Goal: Check status

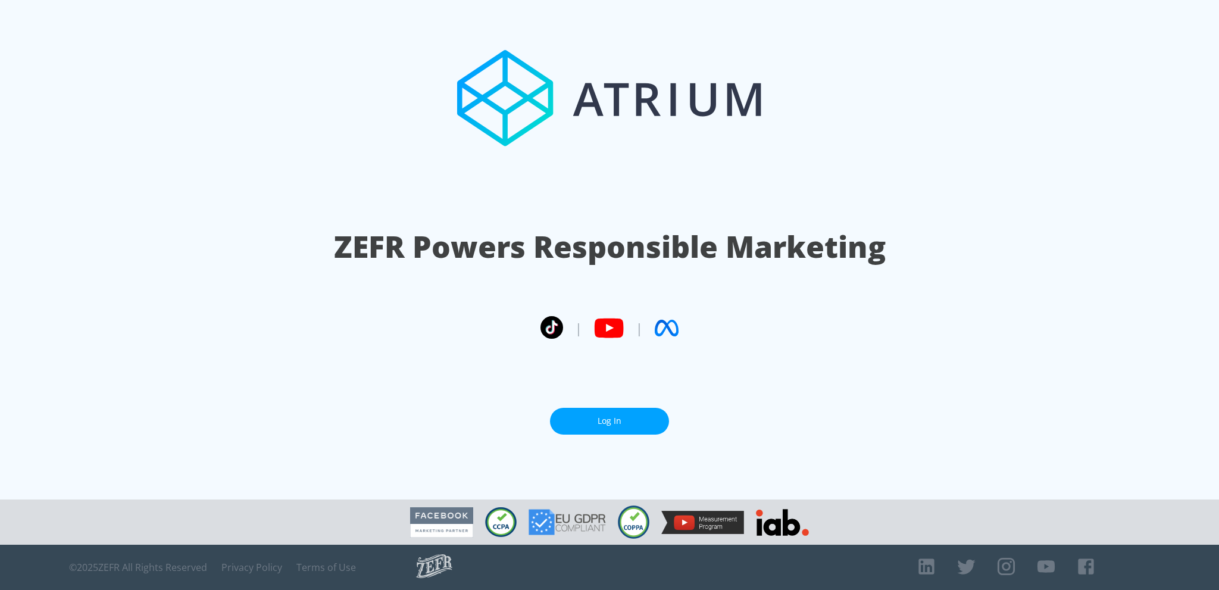
click at [636, 421] on link "Log In" at bounding box center [609, 421] width 119 height 27
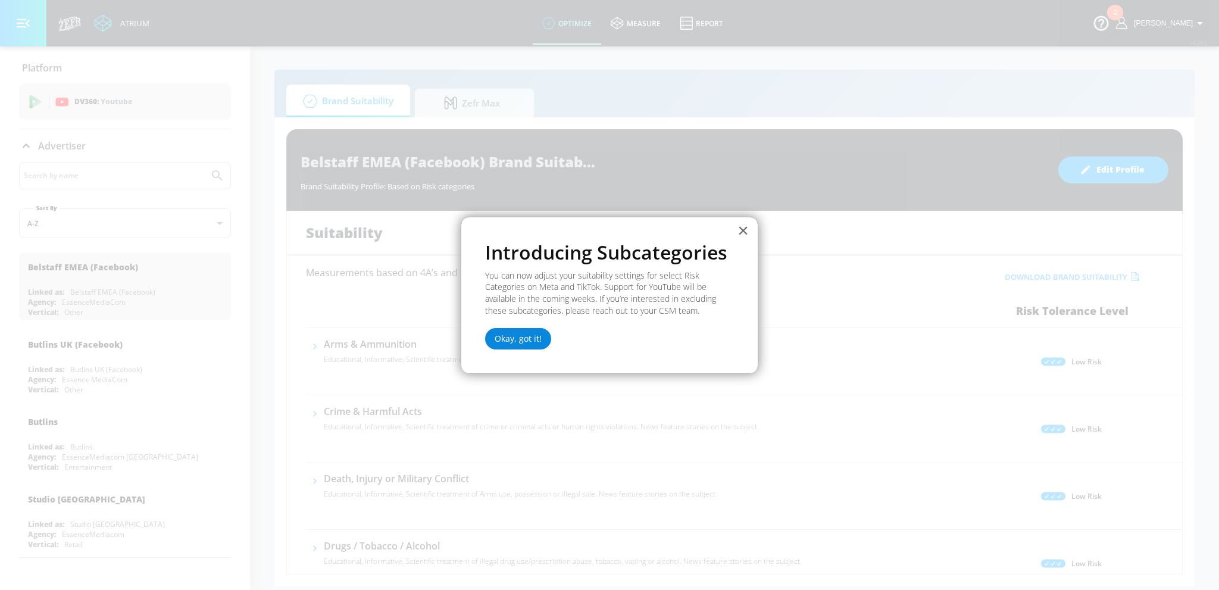
click at [527, 335] on button "Okay, got it!" at bounding box center [518, 338] width 66 height 21
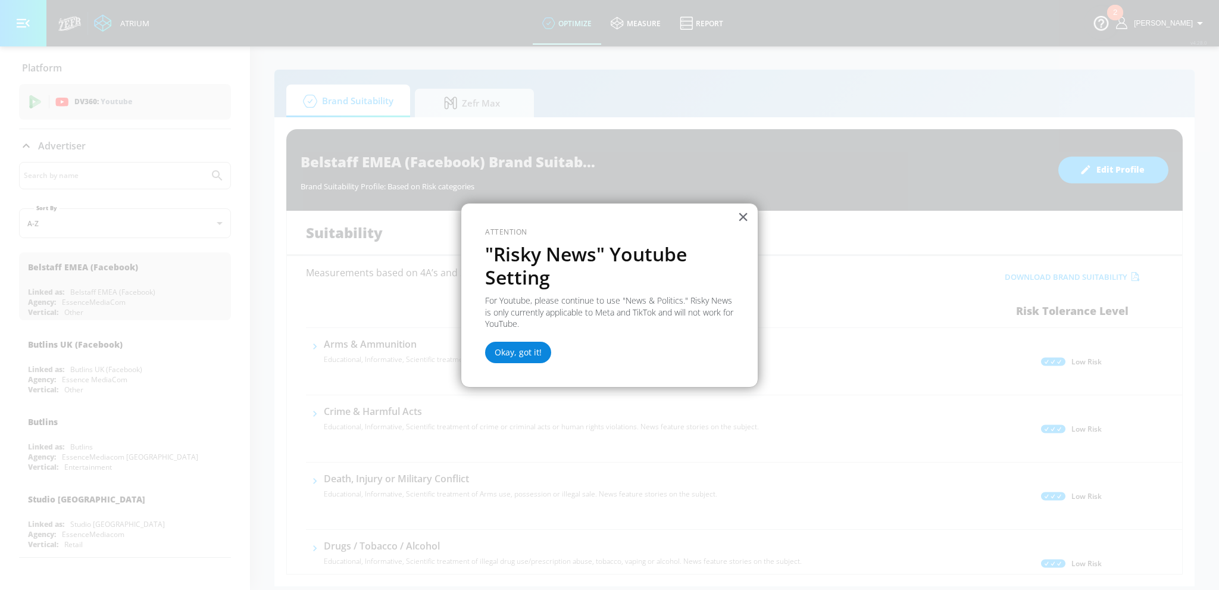
click at [526, 342] on button "Okay, got it!" at bounding box center [518, 352] width 66 height 21
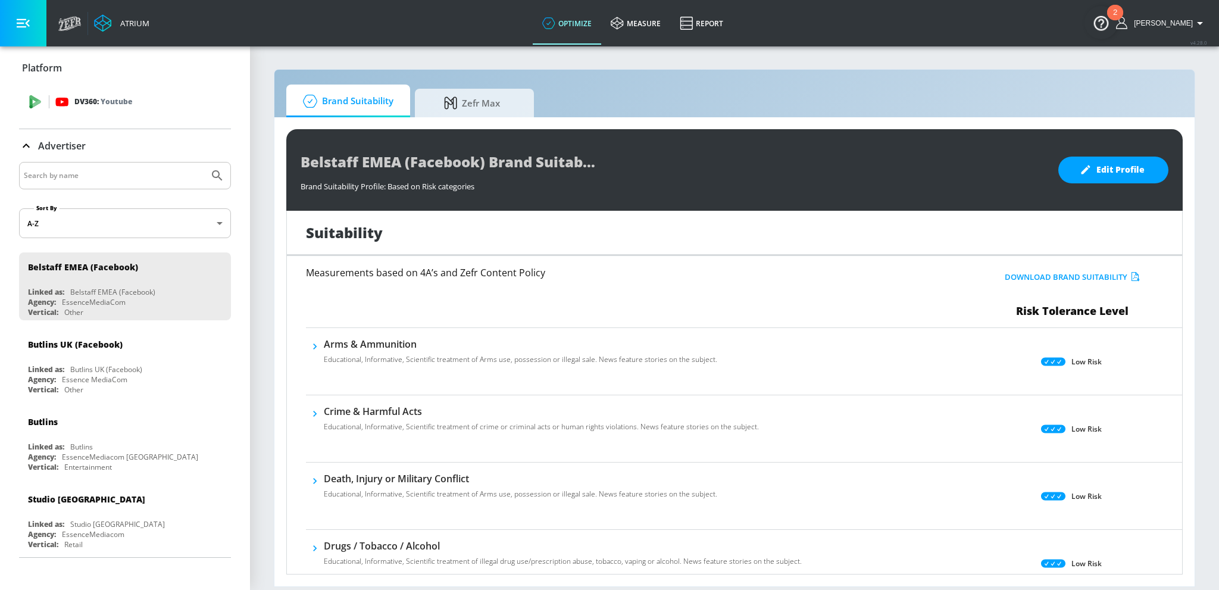
click at [153, 98] on div "DV360: Youtube" at bounding box center [138, 101] width 166 height 13
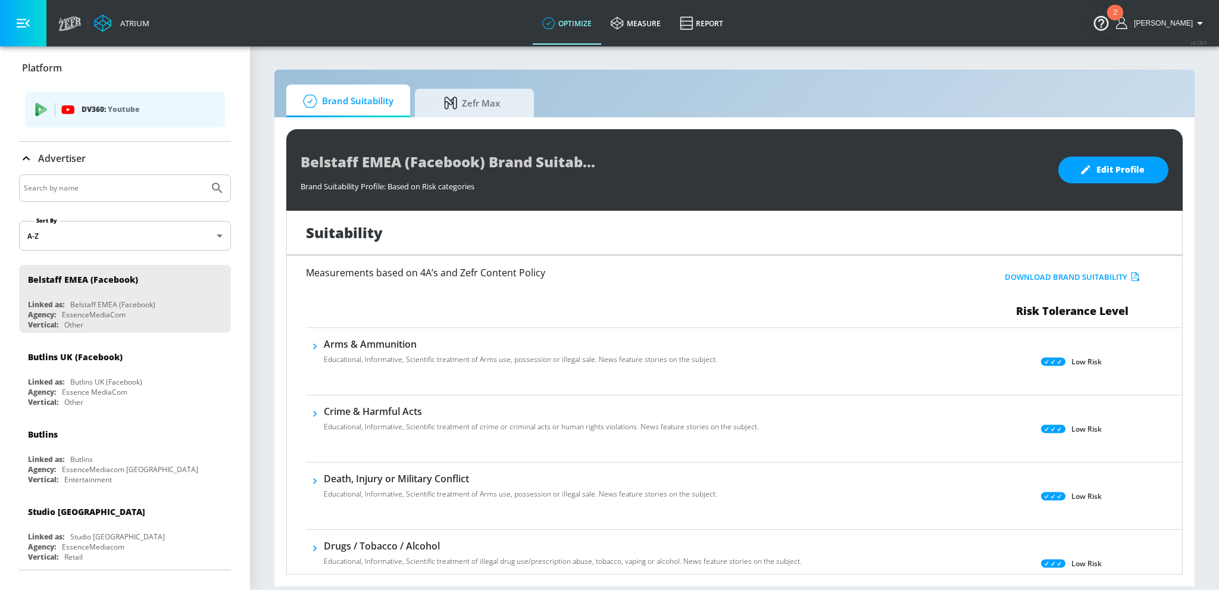
click at [115, 114] on p "Youtube" at bounding box center [124, 109] width 32 height 13
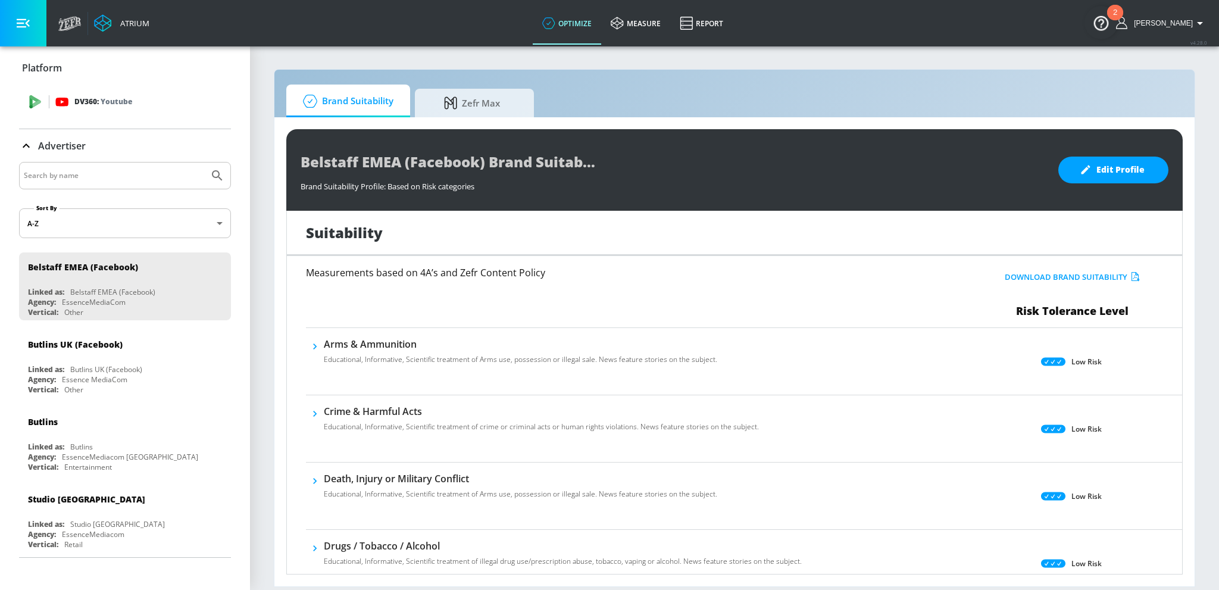
click at [86, 111] on div "DV360: Youtube" at bounding box center [125, 102] width 212 height 36
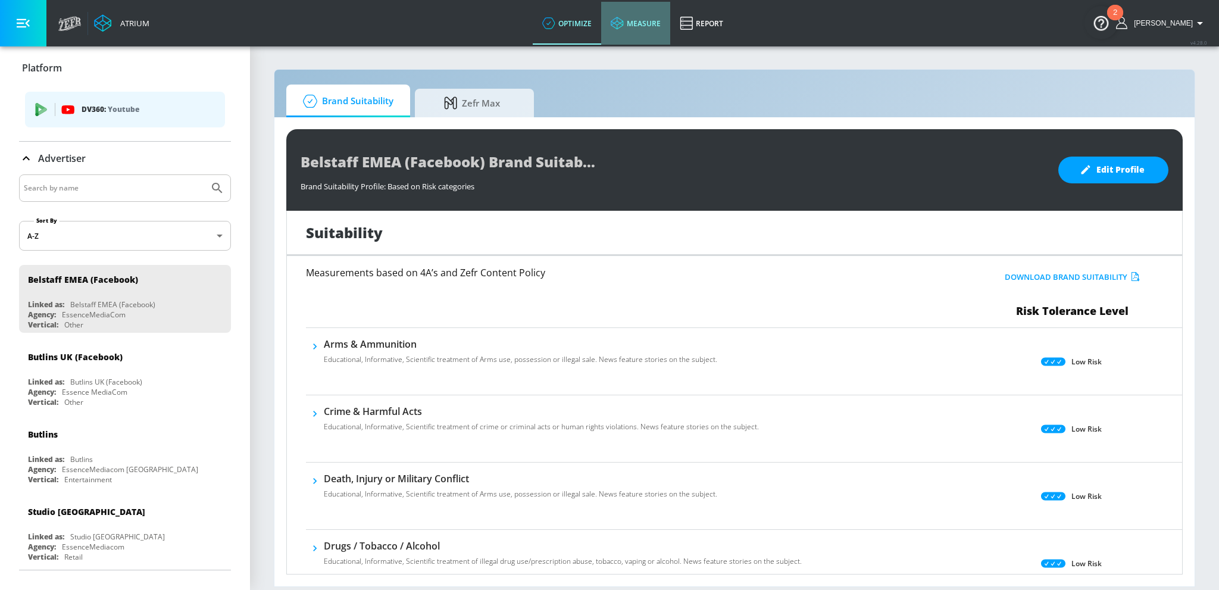
click at [645, 22] on link "measure" at bounding box center [635, 23] width 69 height 43
